Goal: Task Accomplishment & Management: Complete application form

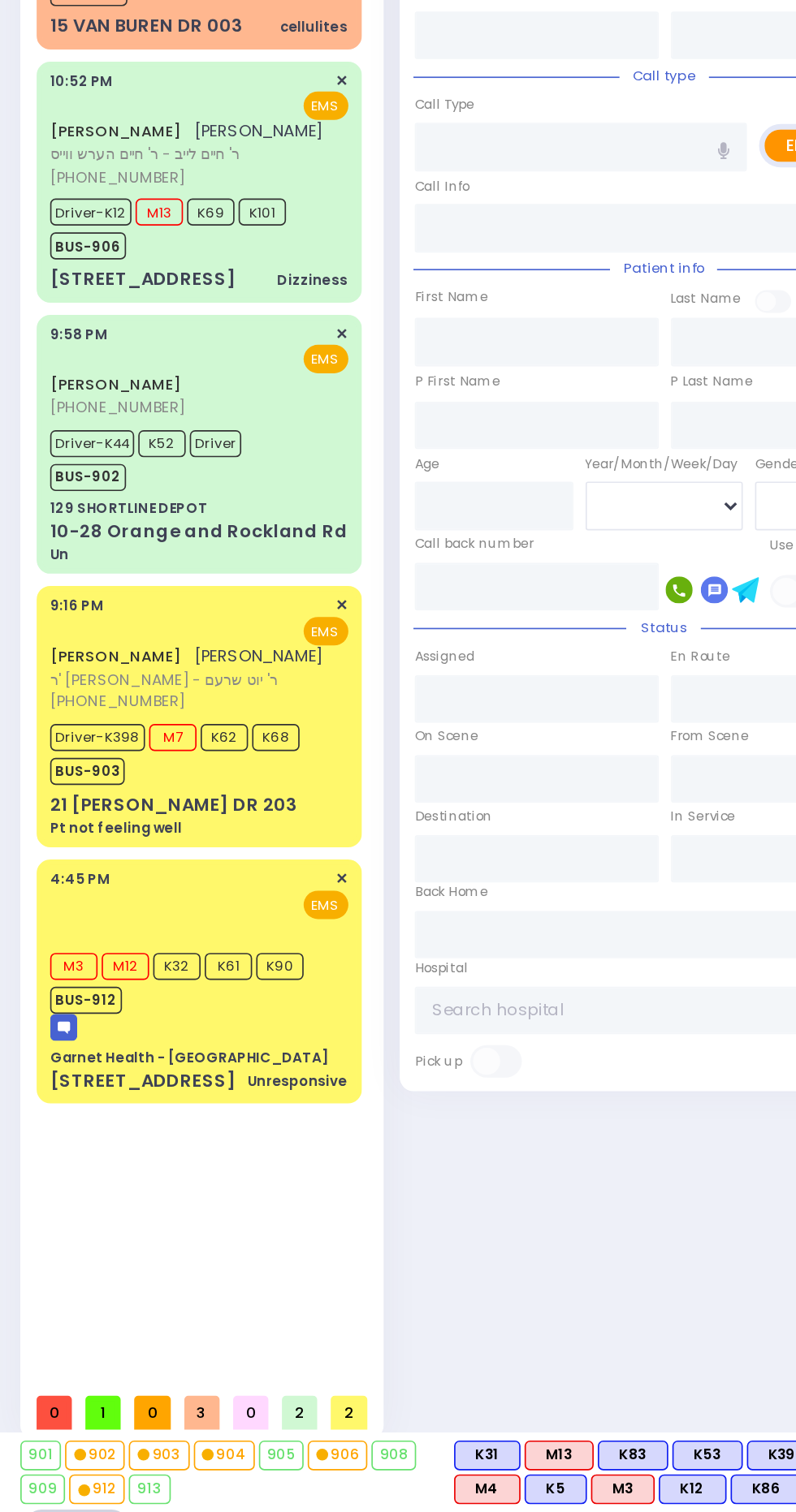
scroll to position [218, 0]
click at [23, 1107] on div "4:45 PM ✕ M3 M12 K32" at bounding box center [119, 1170] width 195 height 146
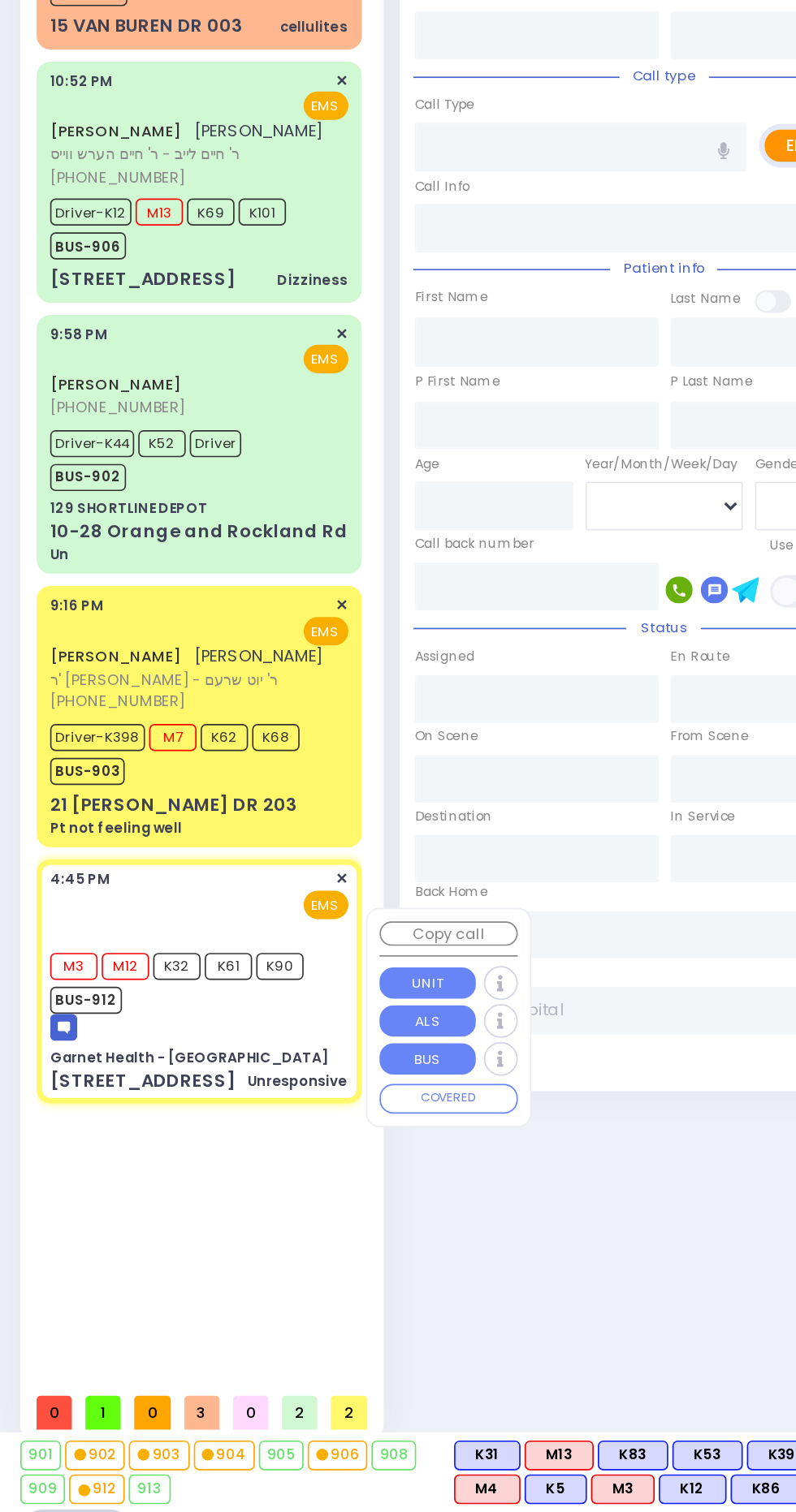
select select
type input "Unresponsive"
radio input "true"
type input "[PERSON_NAME]"
type input "Landau"
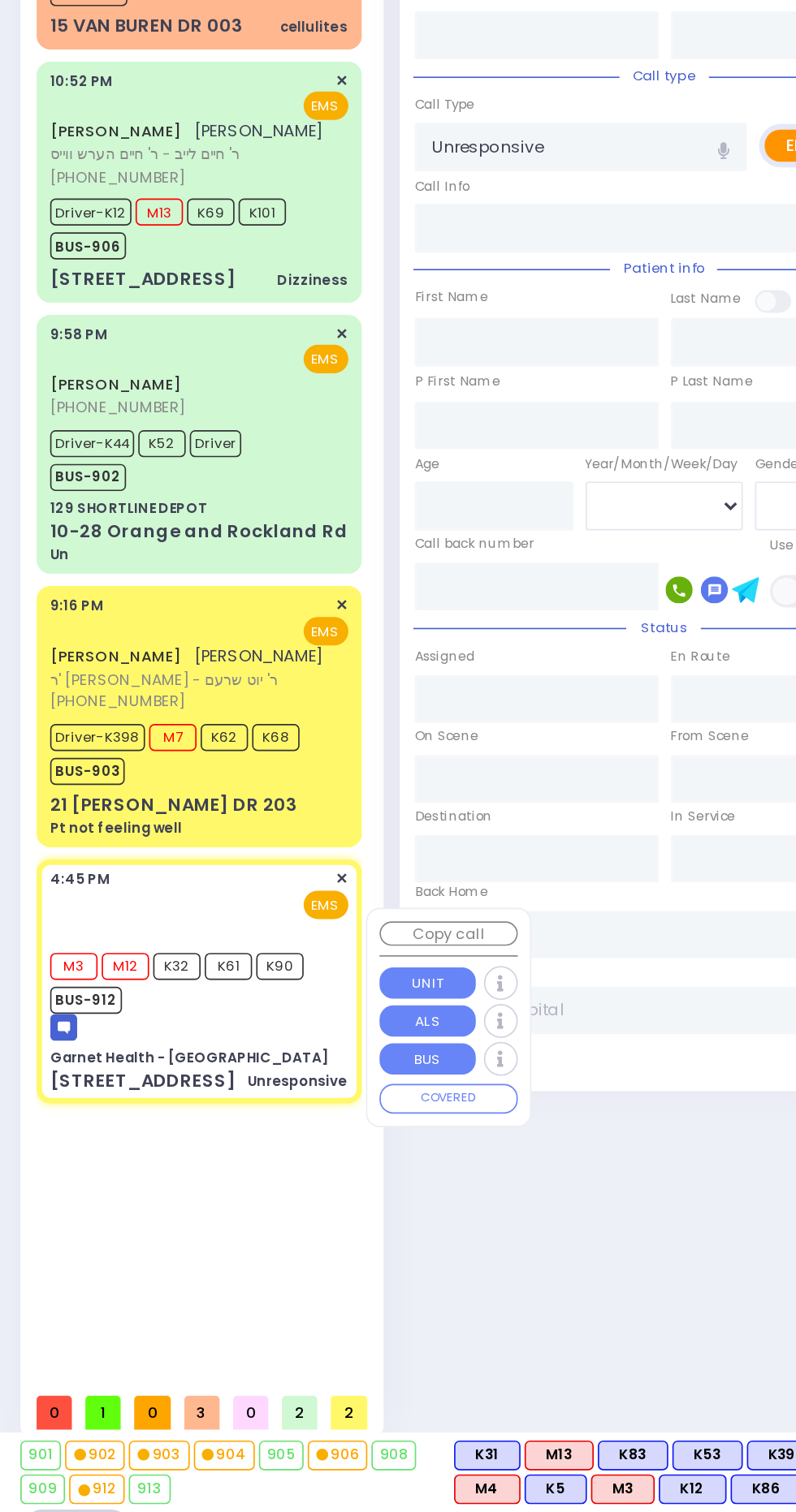
type input "32"
select select "Year"
select select "[DEMOGRAPHIC_DATA]"
type input "16:45"
type input "16:46"
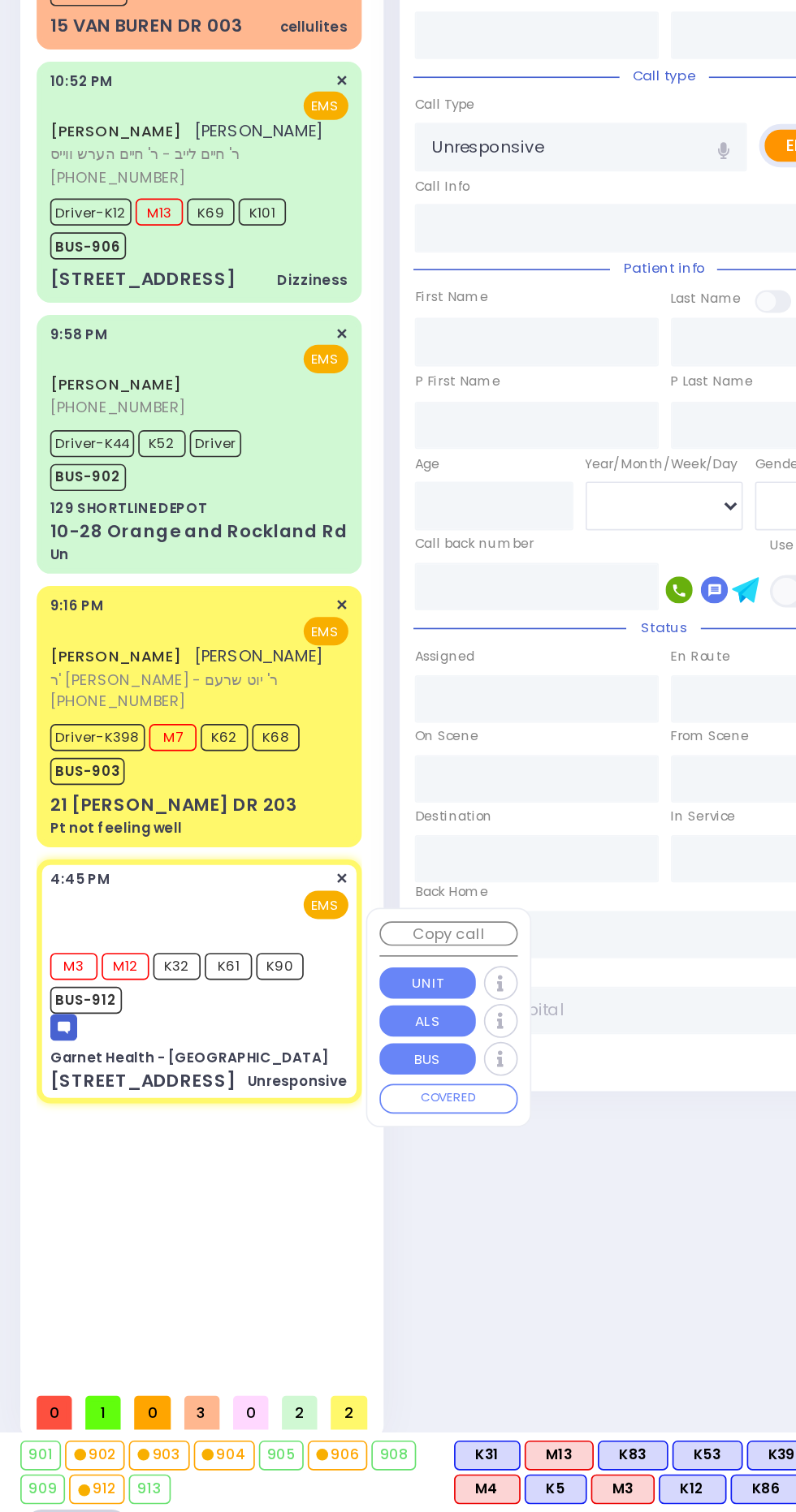
type input "22:40"
type input "23:34"
type input "Garnet Health - [GEOGRAPHIC_DATA]"
type input "GOLF LINKS RD"
type input "[GEOGRAPHIC_DATA]"
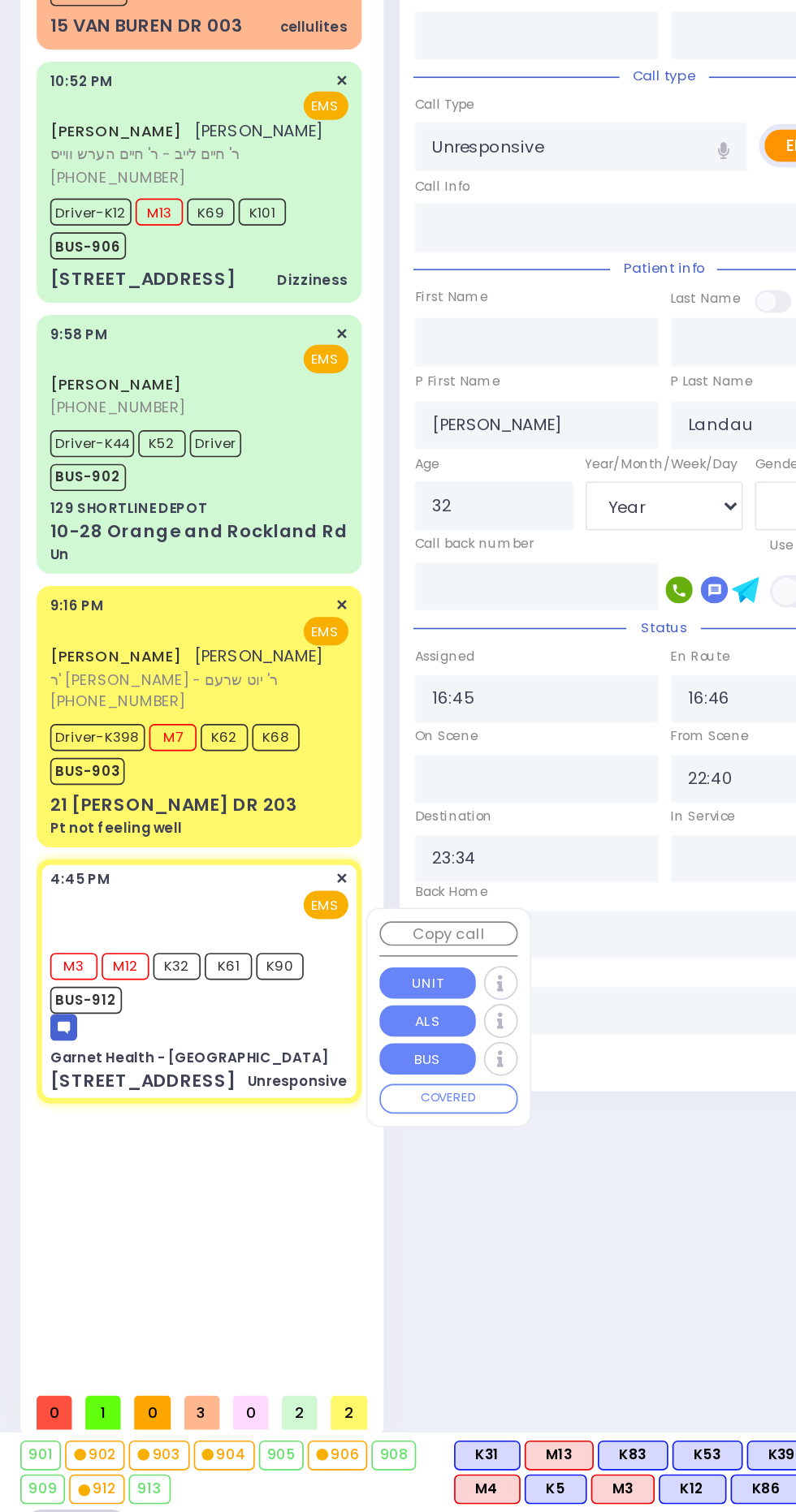
type input "[STREET_ADDRESS]"
type input "[GEOGRAPHIC_DATA]"
type input "[US_STATE]"
type input "10940"
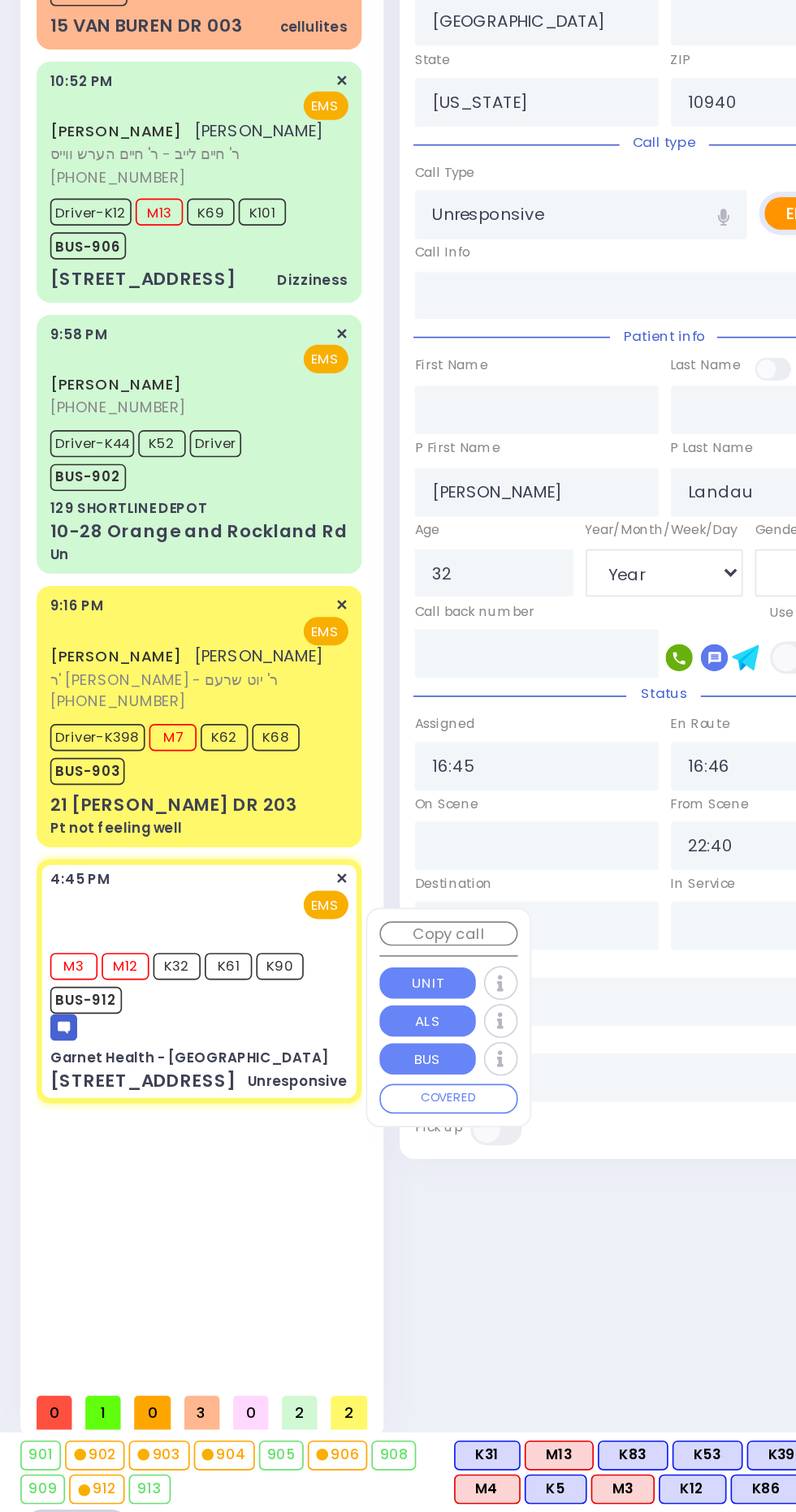
click at [447, 1300] on div "Cad: [0816202523] Caller: Caller name [STREET_ADDRESS][GEOGRAPHIC_DATA] address…" at bounding box center [398, 705] width 316 height 1442
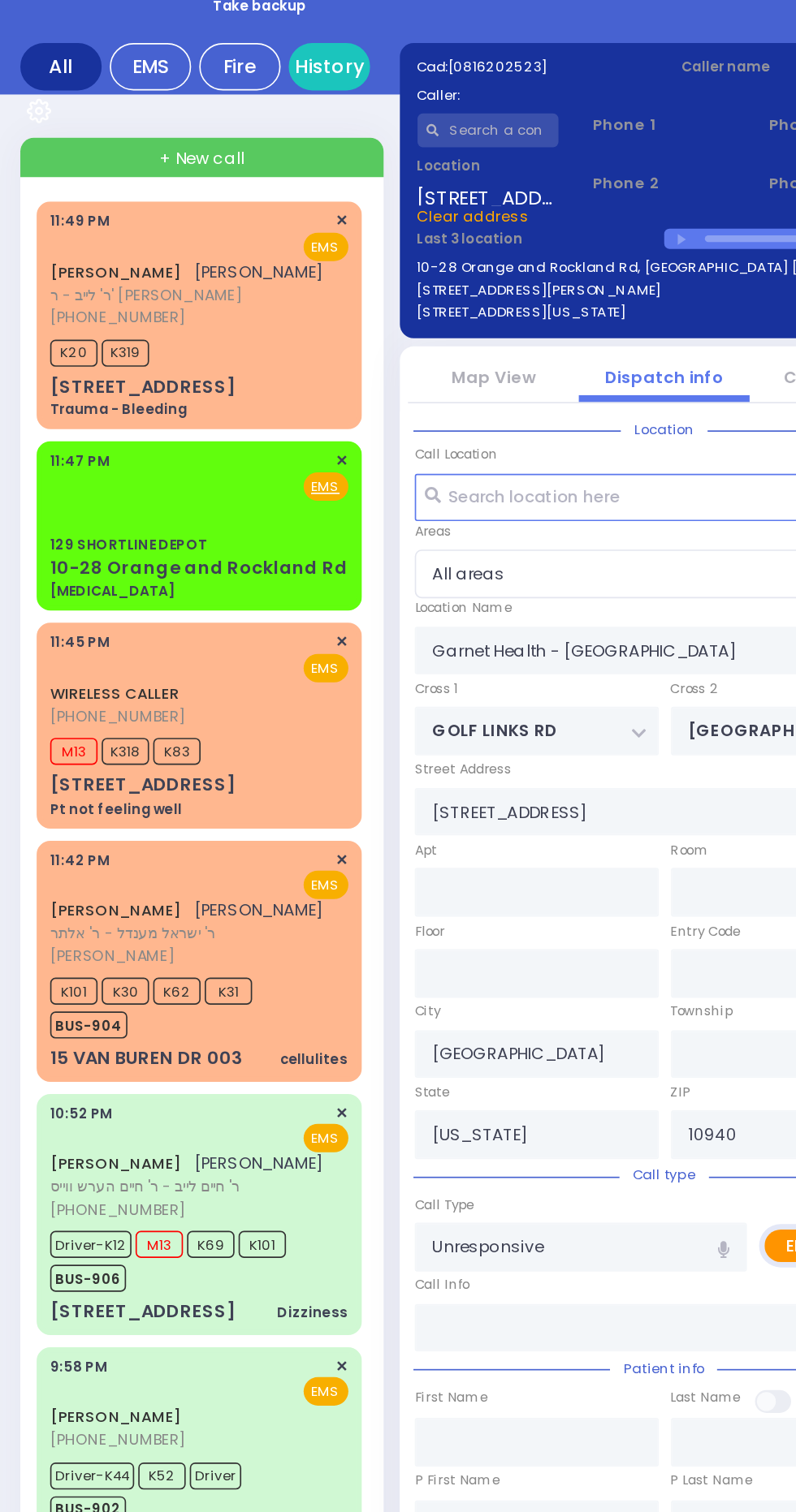
scroll to position [0, 0]
